Goal: Task Accomplishment & Management: Use online tool/utility

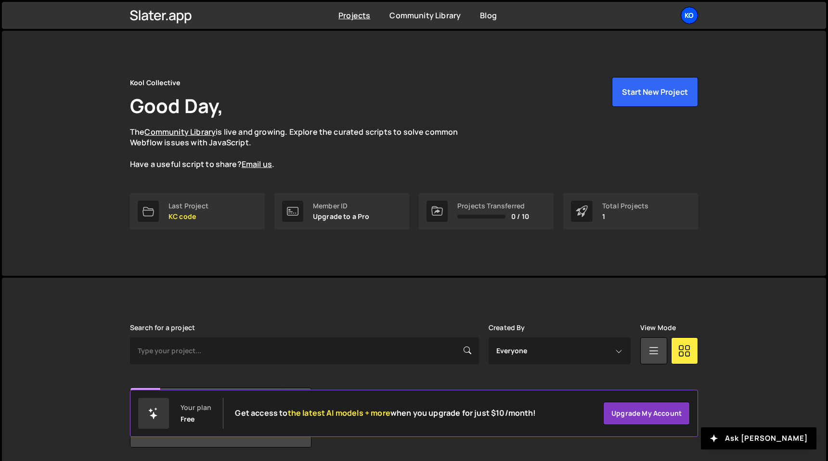
click at [688, 14] on div "Ko" at bounding box center [688, 15] width 17 height 17
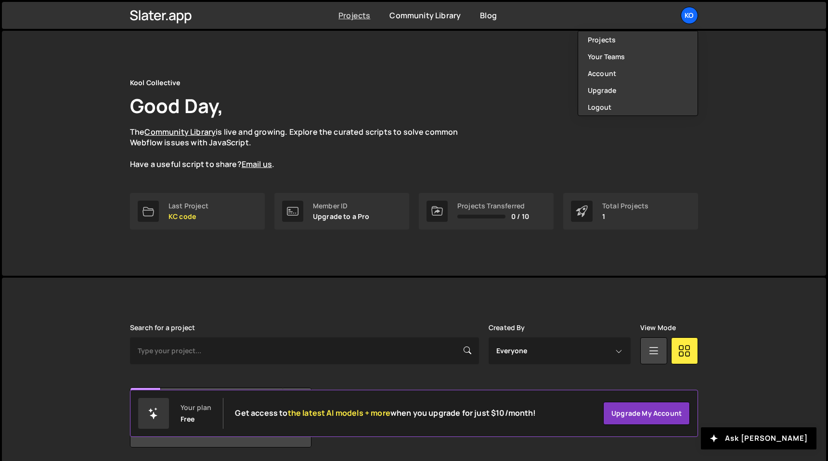
click at [359, 10] on link "Projects" at bounding box center [354, 15] width 32 height 11
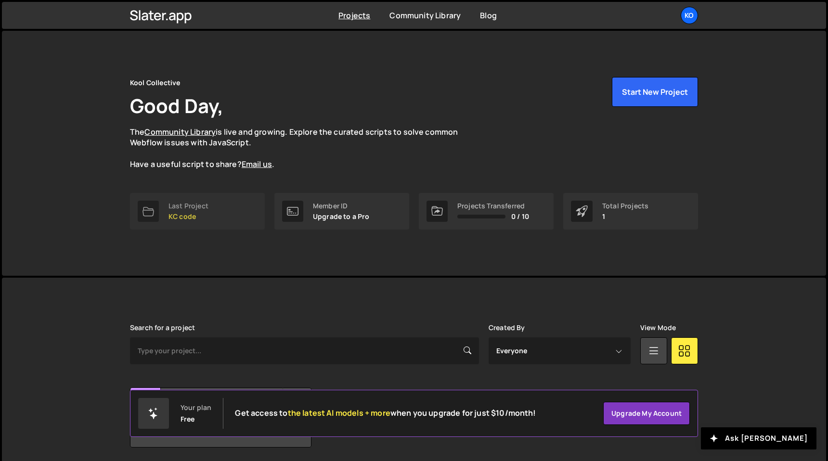
click at [204, 209] on div "Last Project" at bounding box center [188, 206] width 40 height 8
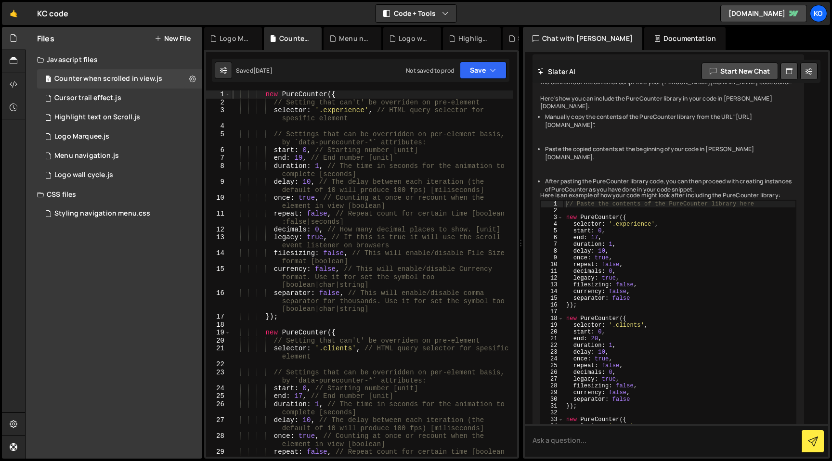
scroll to position [1767, 0]
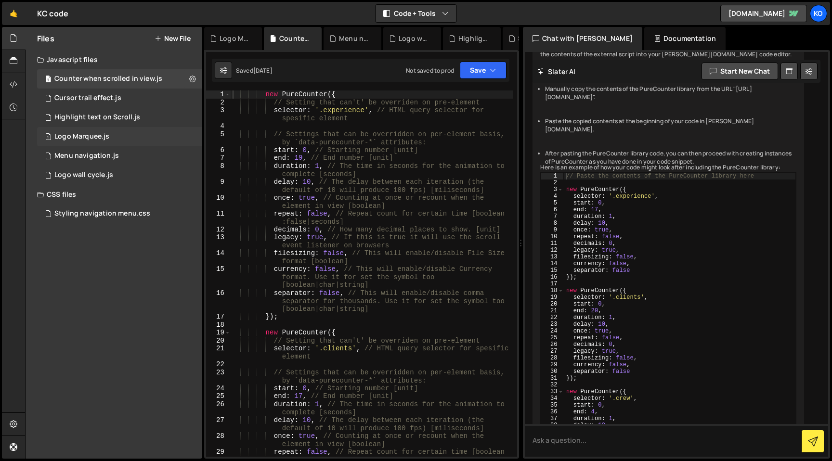
click at [131, 140] on div "1 Logo Marquee.js 0" at bounding box center [119, 136] width 165 height 19
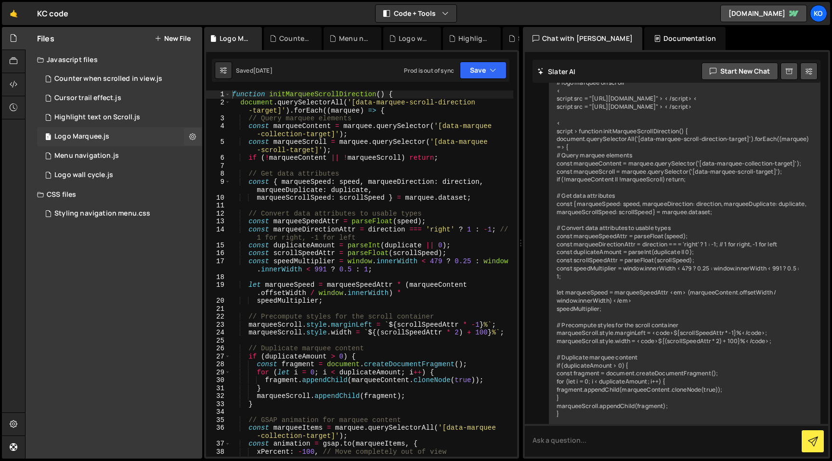
scroll to position [5392, 0]
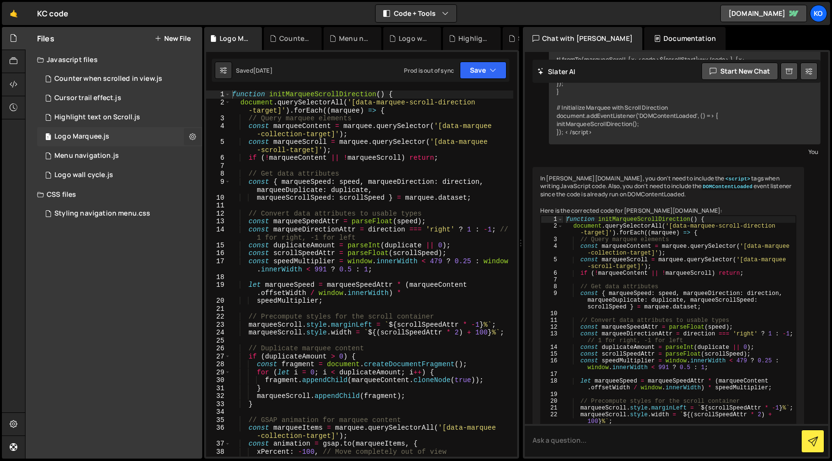
click at [191, 134] on icon at bounding box center [192, 136] width 7 height 9
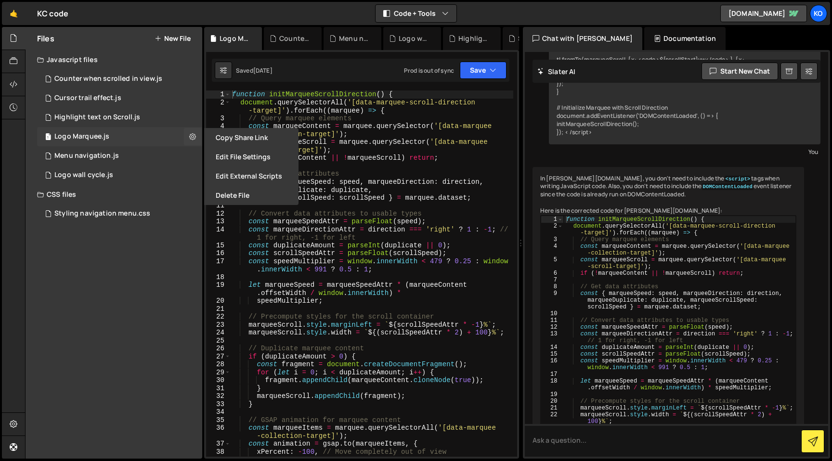
click at [147, 141] on div "1 Logo Marquee.js 0" at bounding box center [119, 136] width 165 height 19
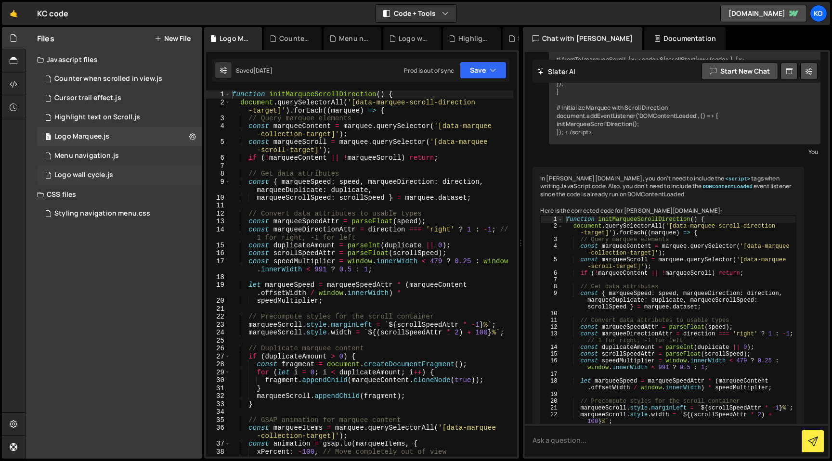
click at [136, 174] on div "1 Logo wall cycle.js 0" at bounding box center [119, 175] width 165 height 19
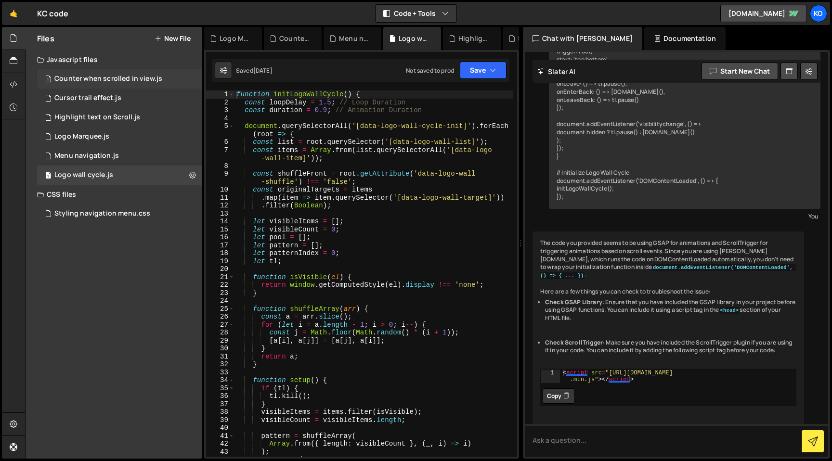
scroll to position [3343, 0]
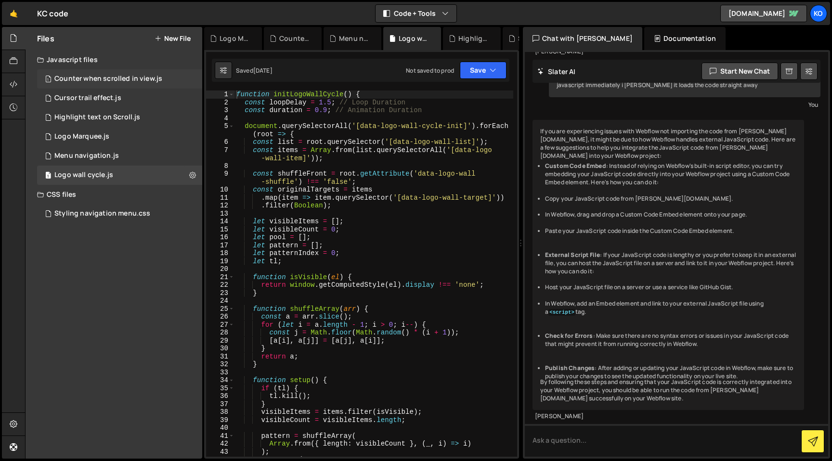
click at [134, 75] on div "Counter when scrolled in view.js" at bounding box center [108, 79] width 108 height 9
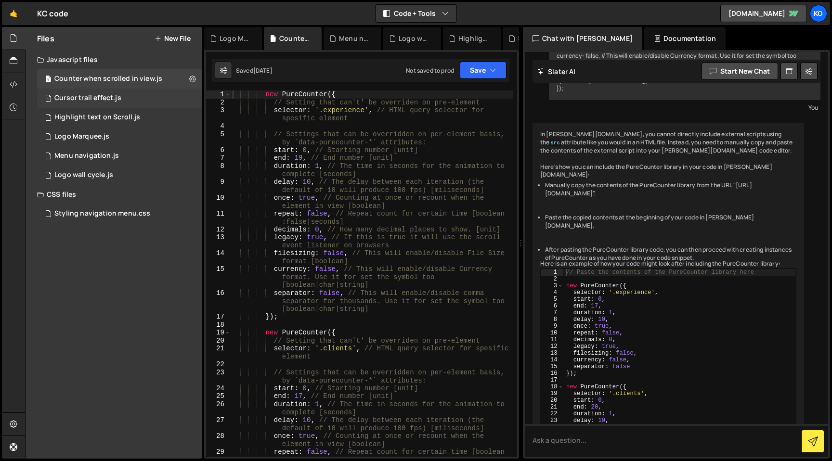
click at [128, 91] on div "1 Cursor trail effect.js 0" at bounding box center [119, 98] width 165 height 19
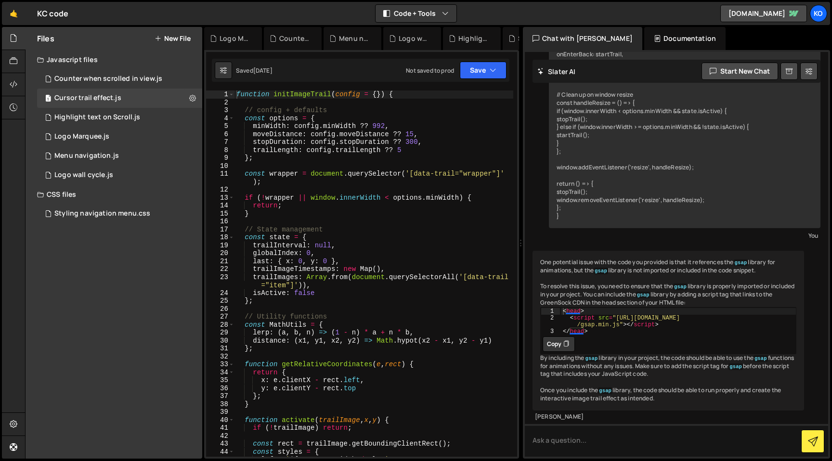
scroll to position [4929, 0]
type textarea "// config + defaults"
click at [403, 112] on div "function initImageTrail ( config = { }) { // config + defaults const options = …" at bounding box center [373, 281] width 279 height 382
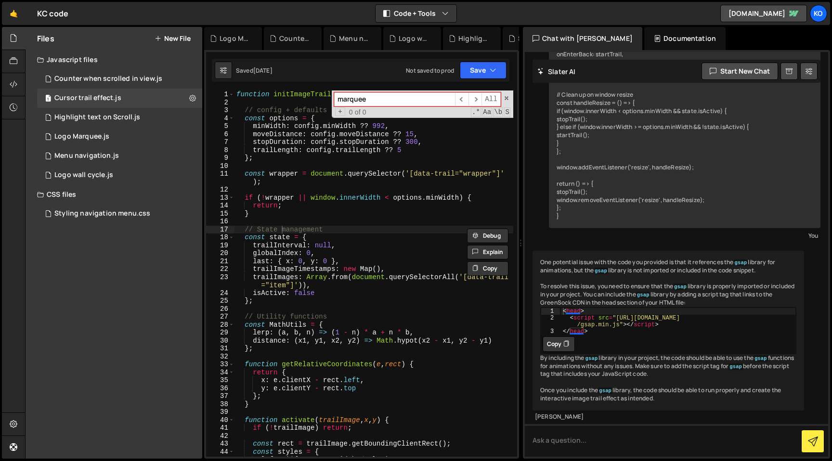
type input "marquee"
